Goal: Register for event/course

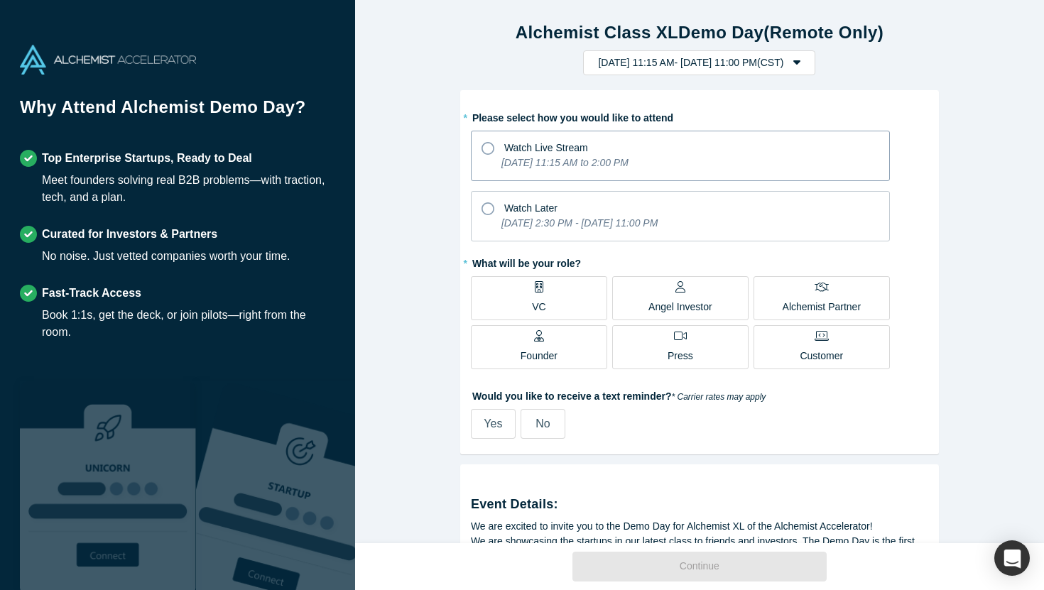
click at [479, 146] on label "Watch Live Stream [DATE] 11:15 AM to 2:00 PM" at bounding box center [680, 156] width 419 height 50
click at [0, 0] on input "Watch Live Stream [DATE] 11:15 AM to 2:00 PM" at bounding box center [0, 0] width 0 height 0
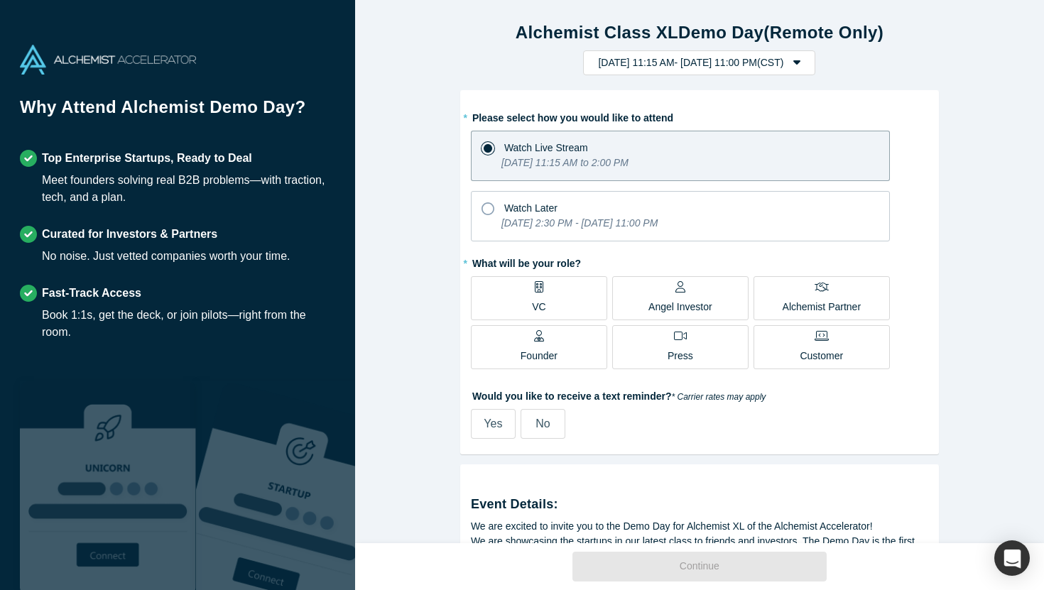
click at [839, 300] on p "Alchemist Partner" at bounding box center [822, 307] width 78 height 15
click at [0, 0] on input "Alchemist Partner" at bounding box center [0, 0] width 0 height 0
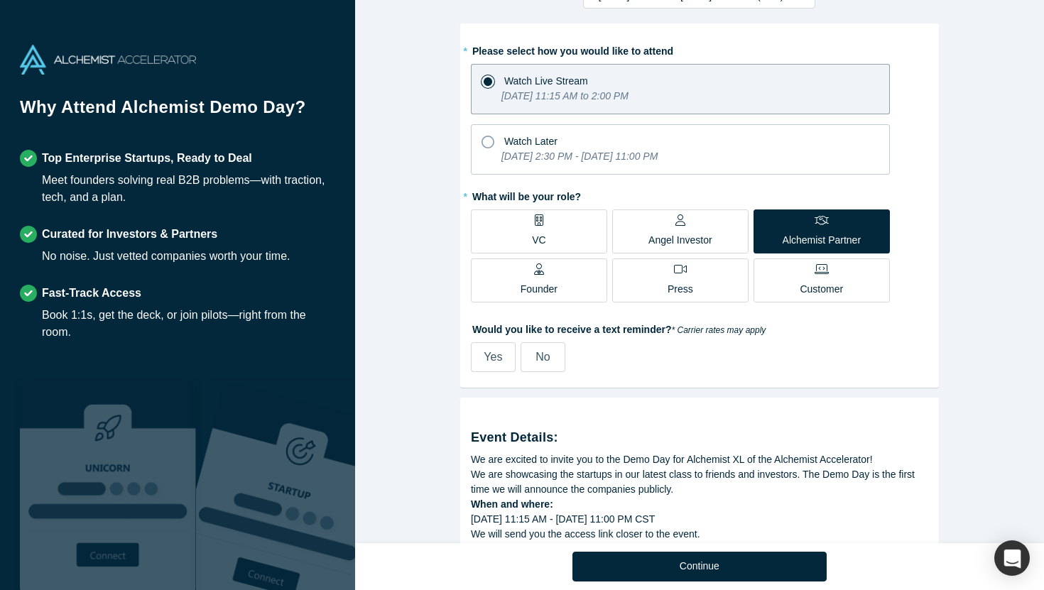
scroll to position [70, 0]
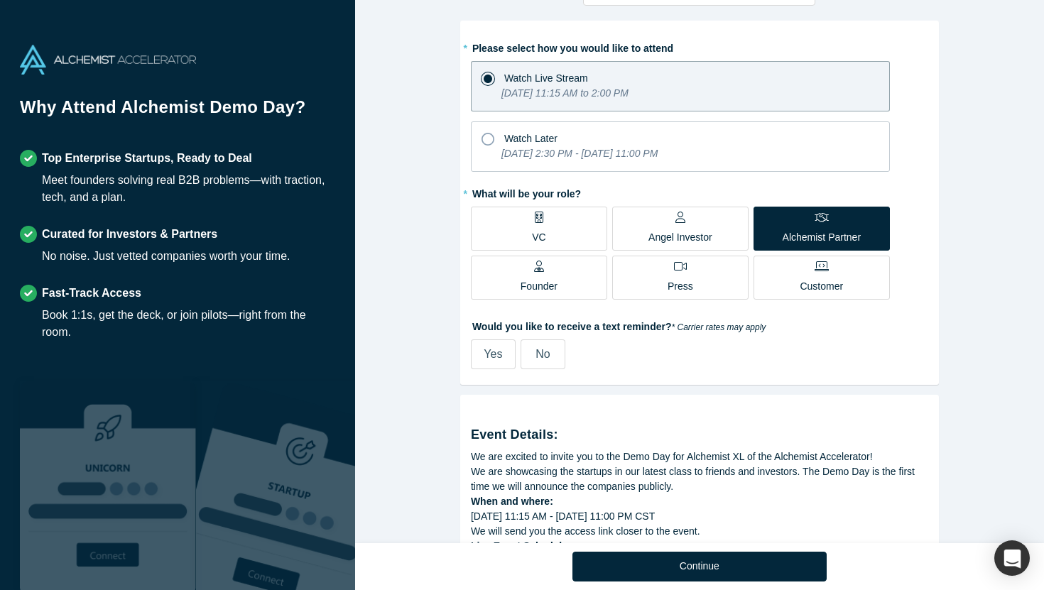
click at [536, 357] on span "No" at bounding box center [543, 354] width 14 height 12
click at [0, 0] on input "No" at bounding box center [0, 0] width 0 height 0
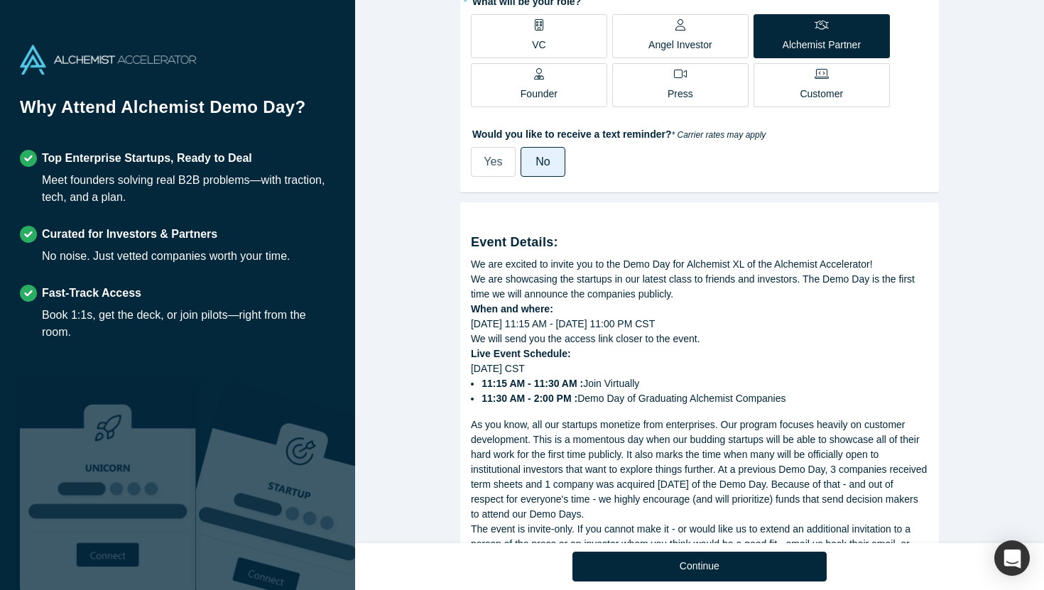
scroll to position [360, 0]
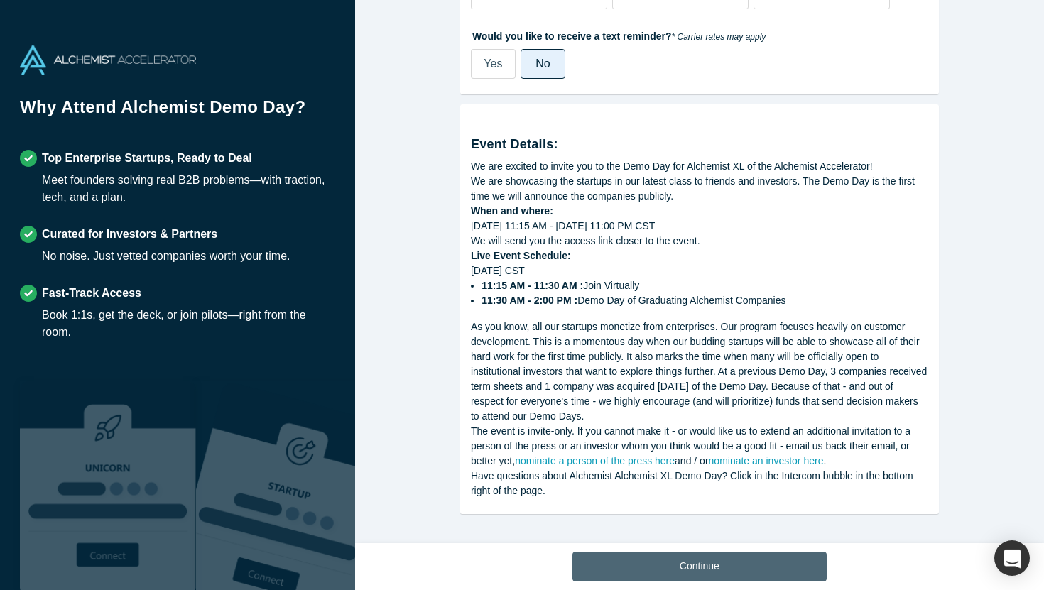
click at [665, 573] on button "Continue" at bounding box center [699, 567] width 254 height 30
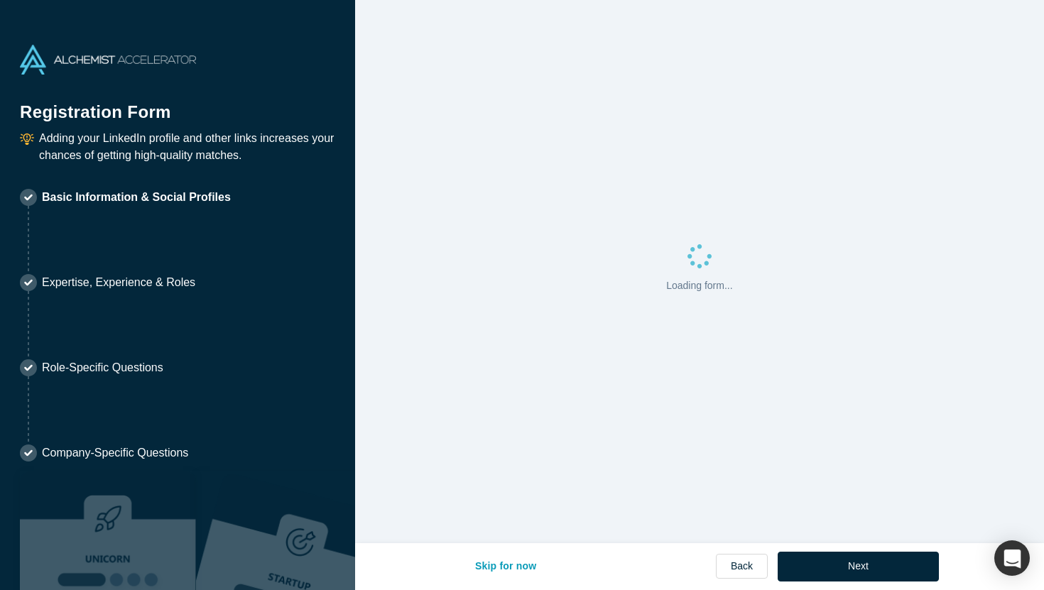
select select "US"
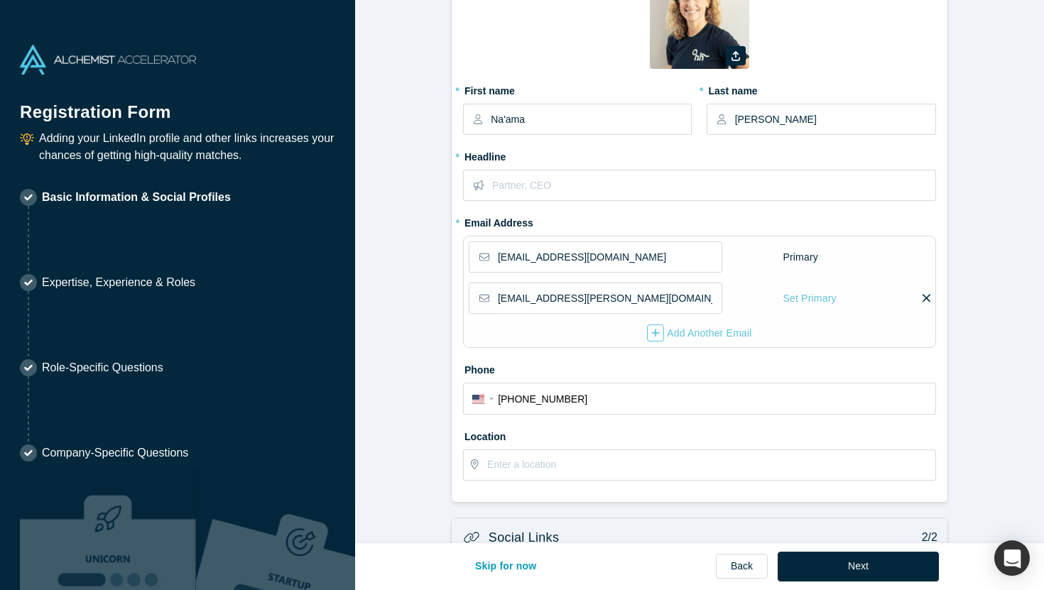
scroll to position [107, 0]
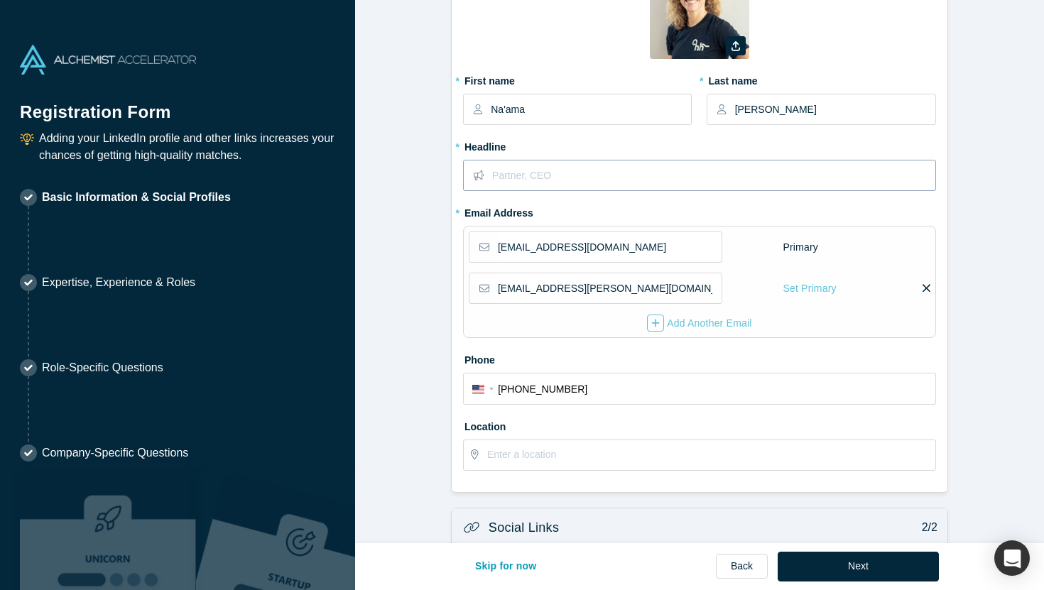
click at [540, 166] on input "text" at bounding box center [713, 176] width 442 height 30
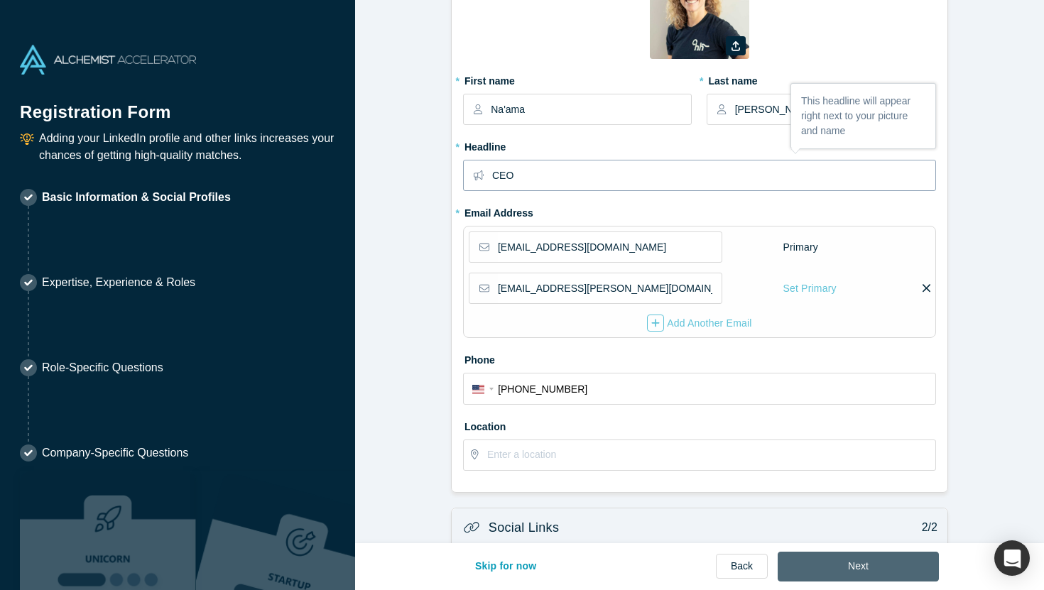
type input "CEO"
click at [825, 570] on button "Next" at bounding box center [858, 567] width 161 height 30
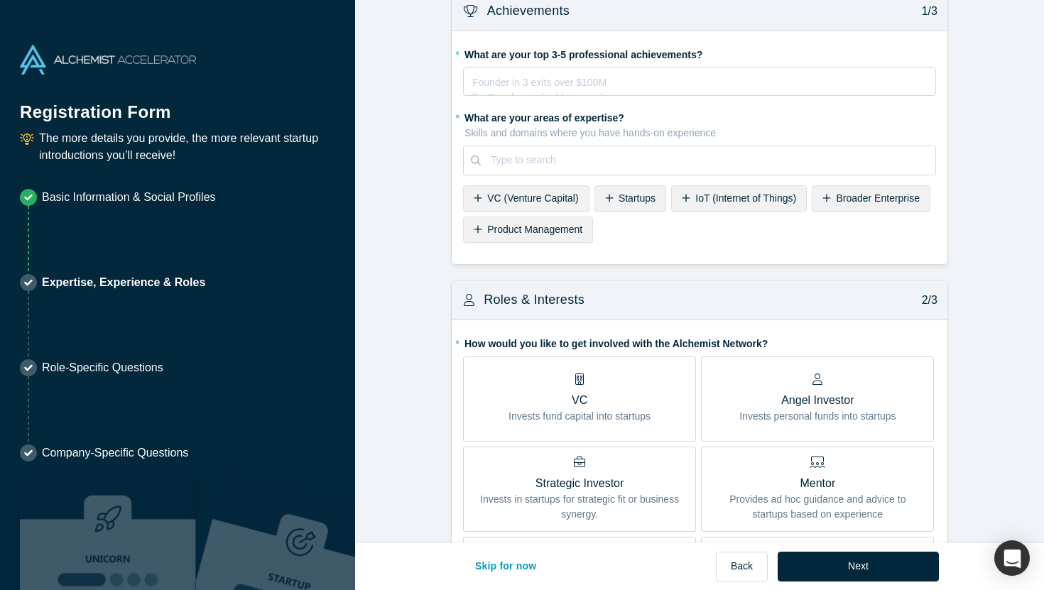
scroll to position [9, 0]
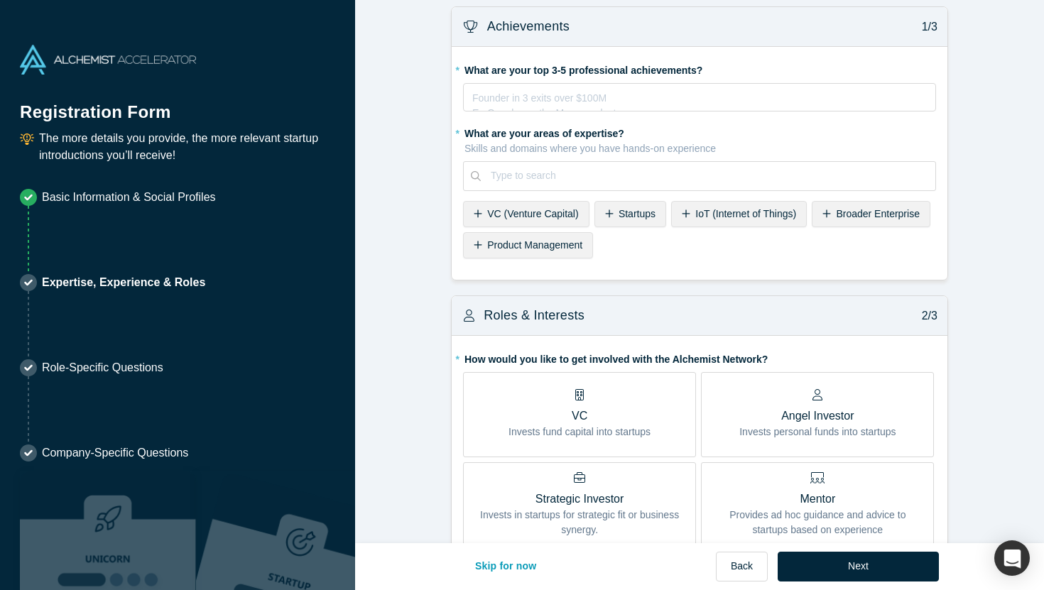
click at [637, 218] on span "Startups" at bounding box center [637, 213] width 37 height 11
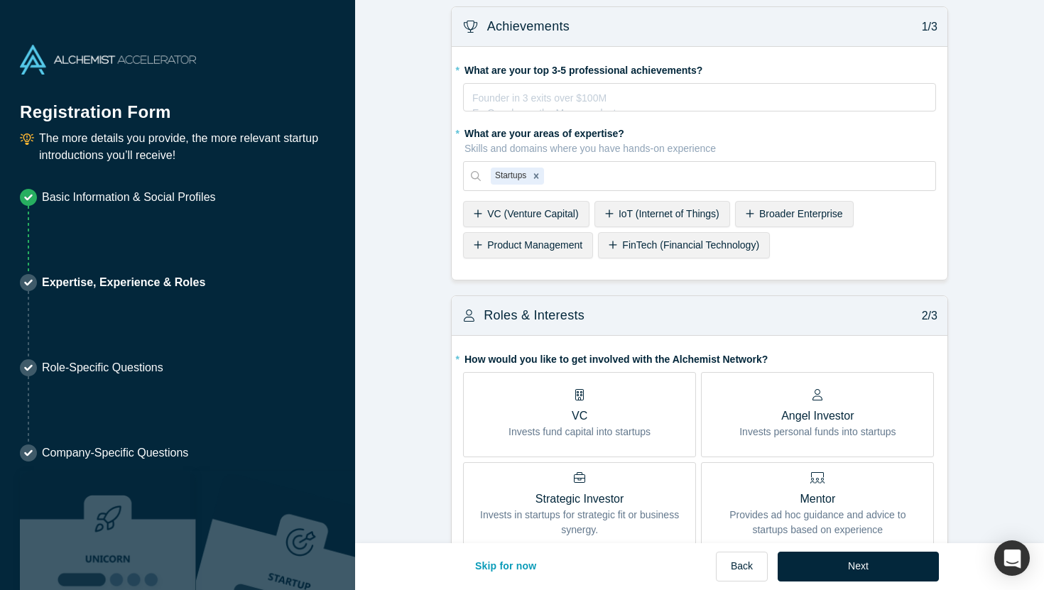
click at [570, 217] on span "VC (Venture Capital)" at bounding box center [532, 213] width 91 height 11
click at [762, 214] on span "Product Management" at bounding box center [798, 213] width 95 height 11
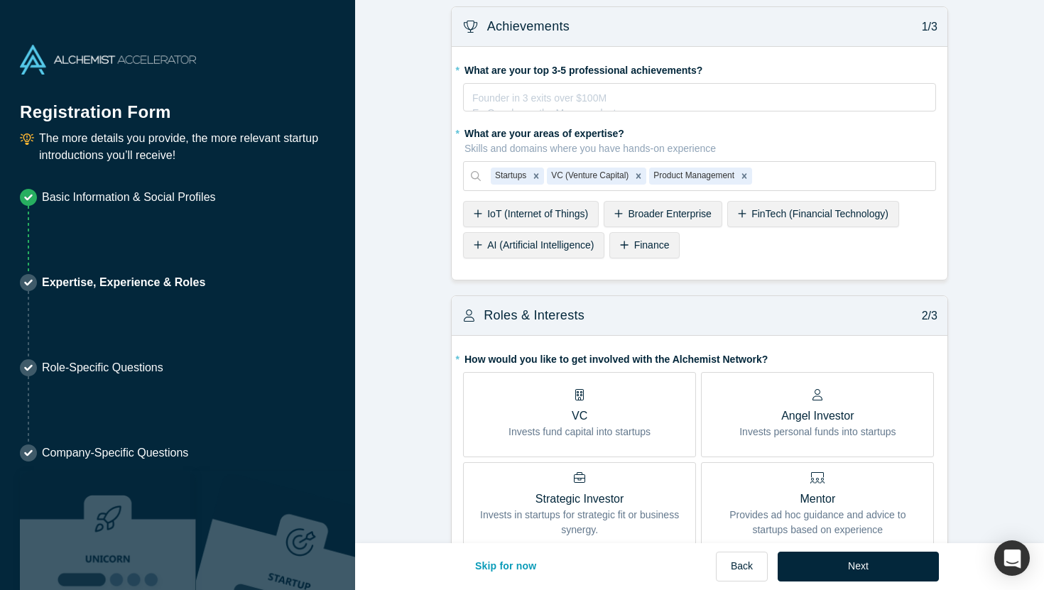
click at [551, 247] on span "AI (Artificial Intelligence)" at bounding box center [540, 244] width 107 height 11
click at [616, 102] on div "rdw-editor" at bounding box center [700, 95] width 454 height 15
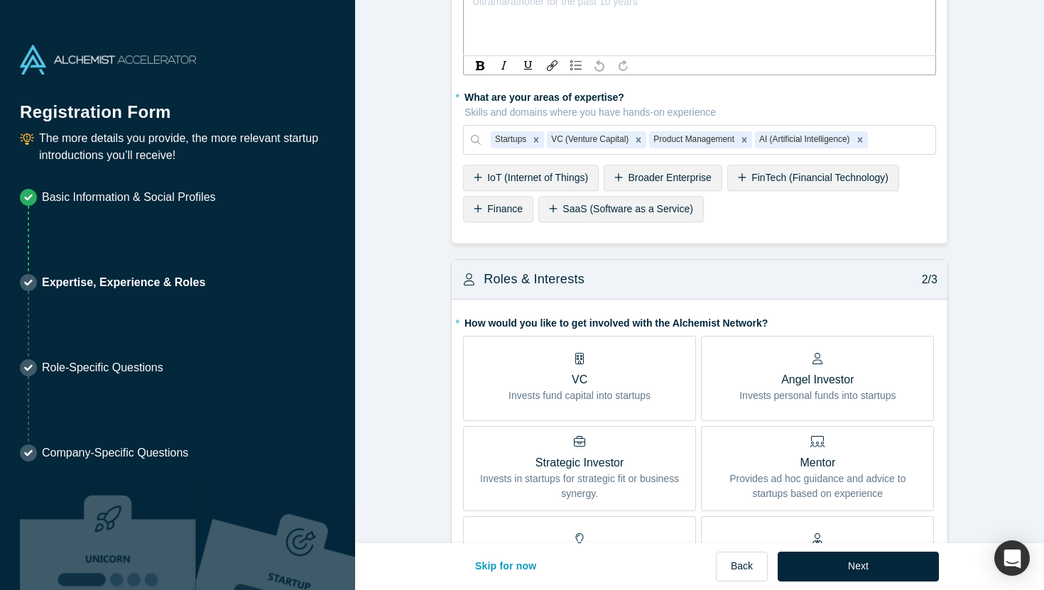
scroll to position [0, 0]
